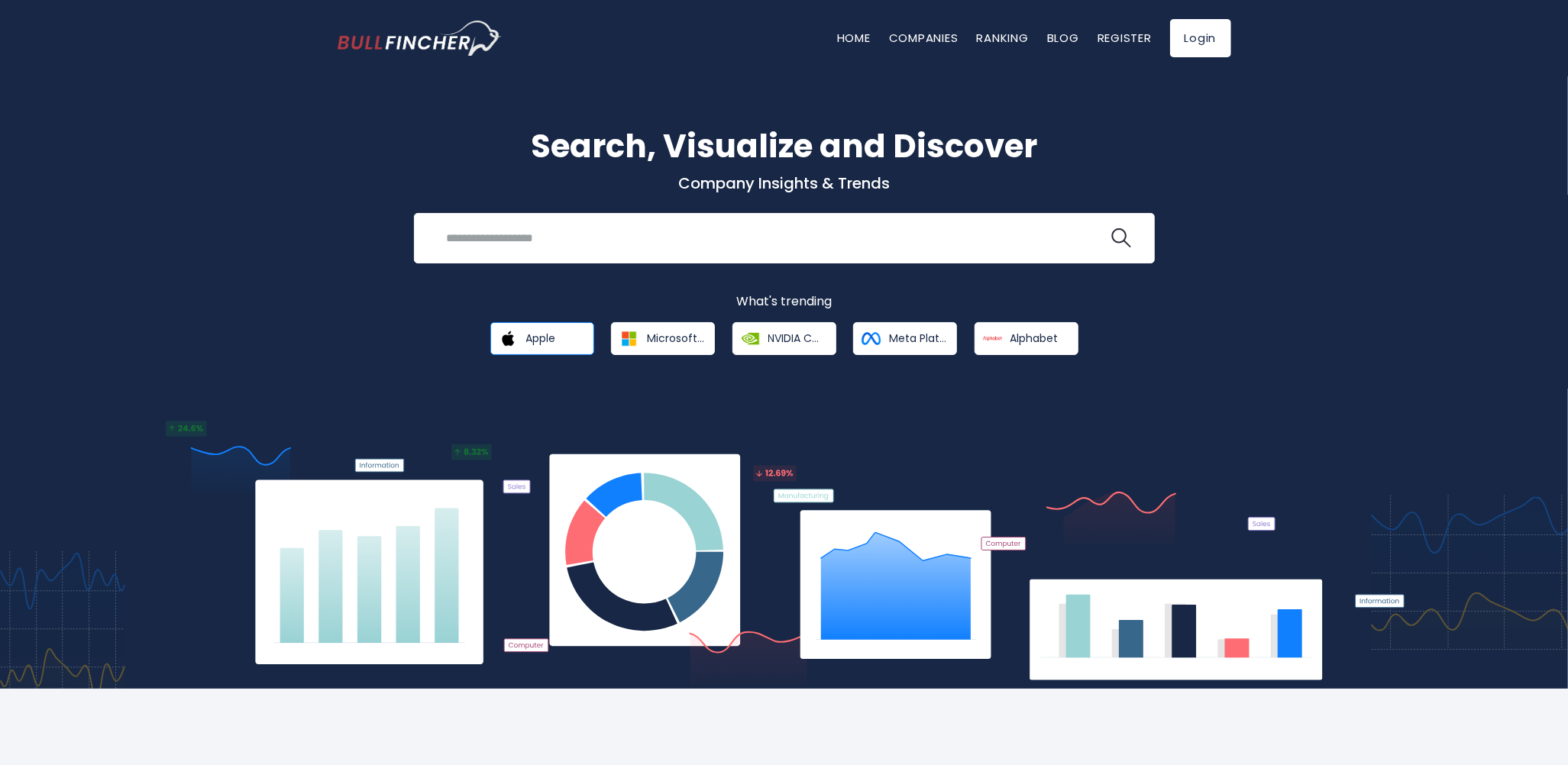
click at [539, 339] on span "Apple" at bounding box center [540, 338] width 30 height 13
